Goal: Go to known website: Access a specific website the user already knows

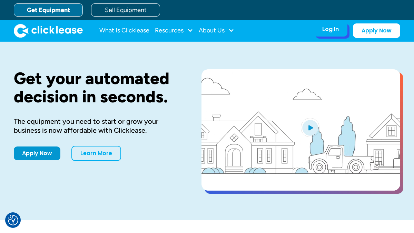
click at [340, 30] on div "Log In Account login I use Clicklease to get my equipment Partner Portal I offe…" at bounding box center [330, 29] width 34 height 14
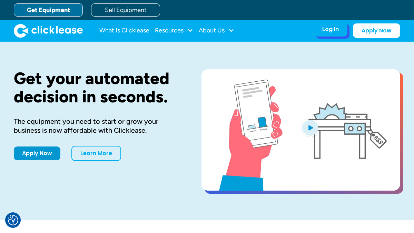
click at [333, 30] on div "Log In" at bounding box center [330, 29] width 17 height 7
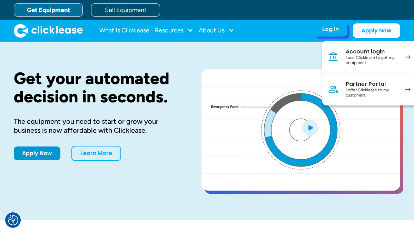
click at [342, 61] on link "Account login I use Clicklease to get my equipment" at bounding box center [369, 57] width 94 height 32
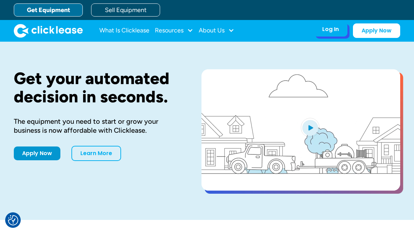
click at [325, 30] on div "Log In" at bounding box center [330, 29] width 17 height 7
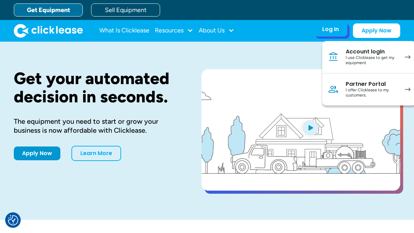
click at [361, 78] on link "Partner Portal I offer Clicklease to my customers." at bounding box center [369, 89] width 94 height 32
